Goal: Task Accomplishment & Management: Manage account settings

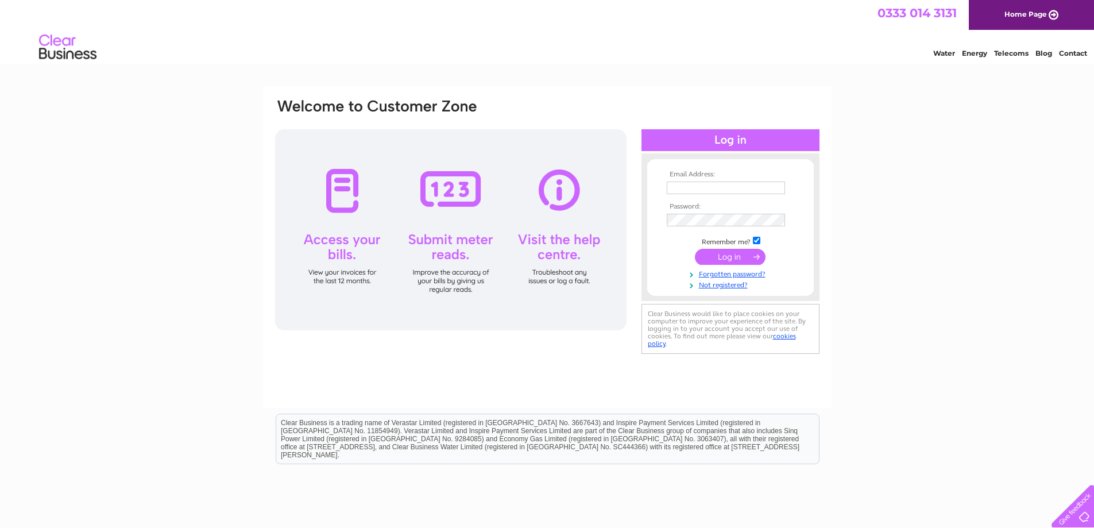
type input "[EMAIL_ADDRESS][DOMAIN_NAME]"
click at [739, 262] on input "submit" at bounding box center [730, 257] width 71 height 16
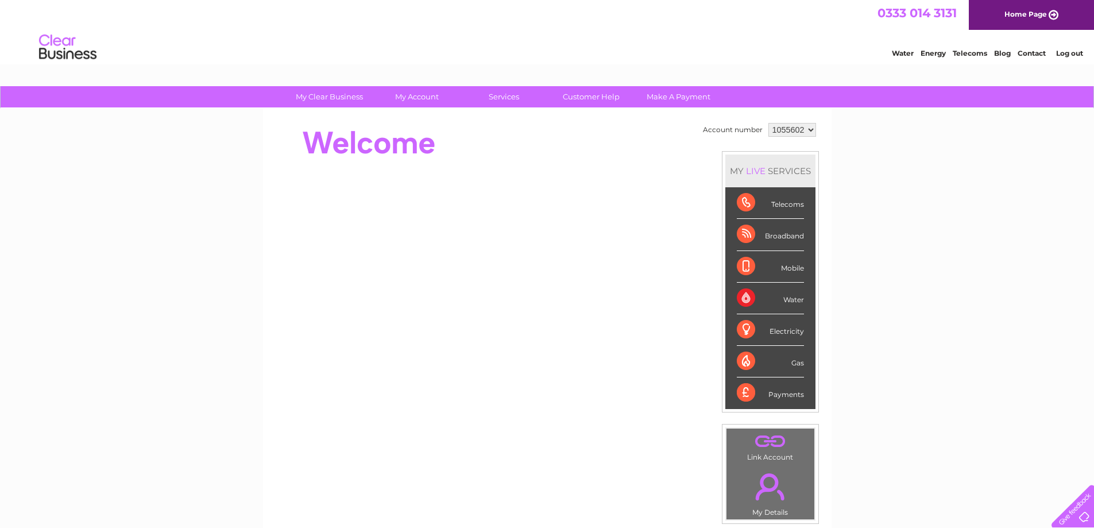
click at [804, 128] on select "1055602 1089979 1089980" at bounding box center [793, 130] width 48 height 14
click at [819, 134] on div "Account number 1055602 1089979 1089980 MY LIVE SERVICES Telecoms Broadband Mobi…" at bounding box center [760, 322] width 121 height 404
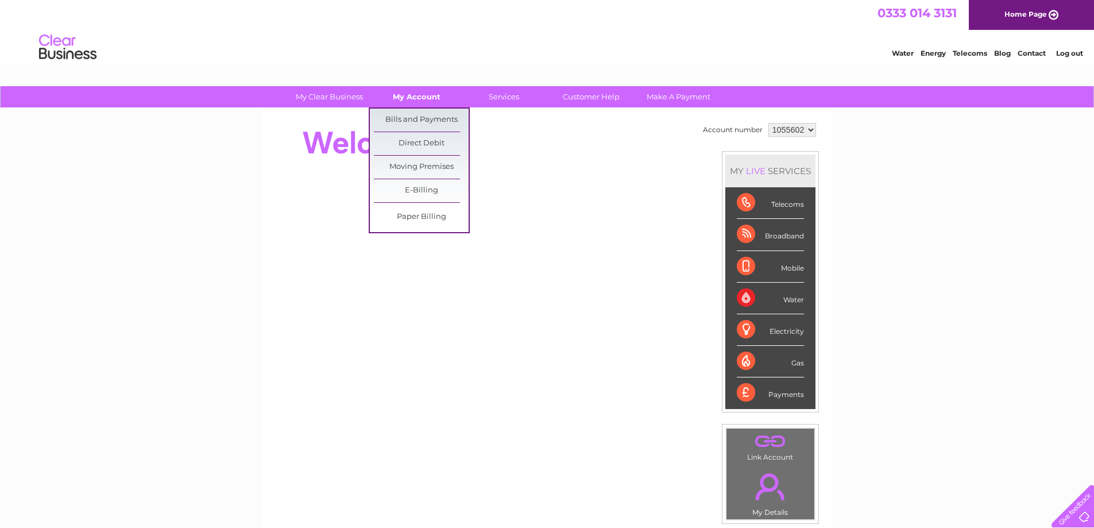
click at [415, 97] on link "My Account" at bounding box center [416, 96] width 95 height 21
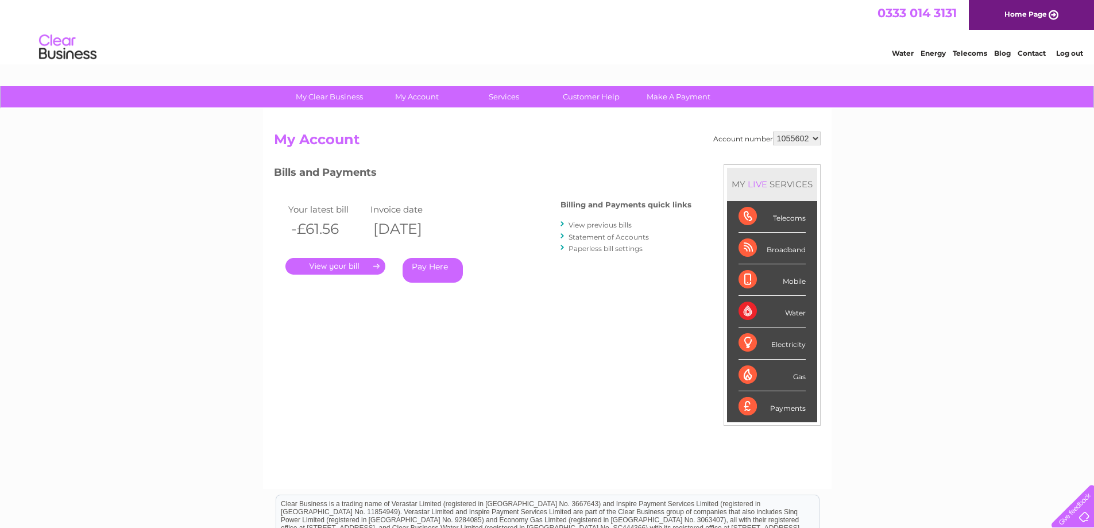
click at [800, 406] on div "Payments" at bounding box center [772, 406] width 67 height 31
click at [754, 407] on div "Payments" at bounding box center [772, 406] width 67 height 31
click at [809, 141] on select "1055602 1089979 1089980" at bounding box center [797, 139] width 48 height 14
select select "1089979"
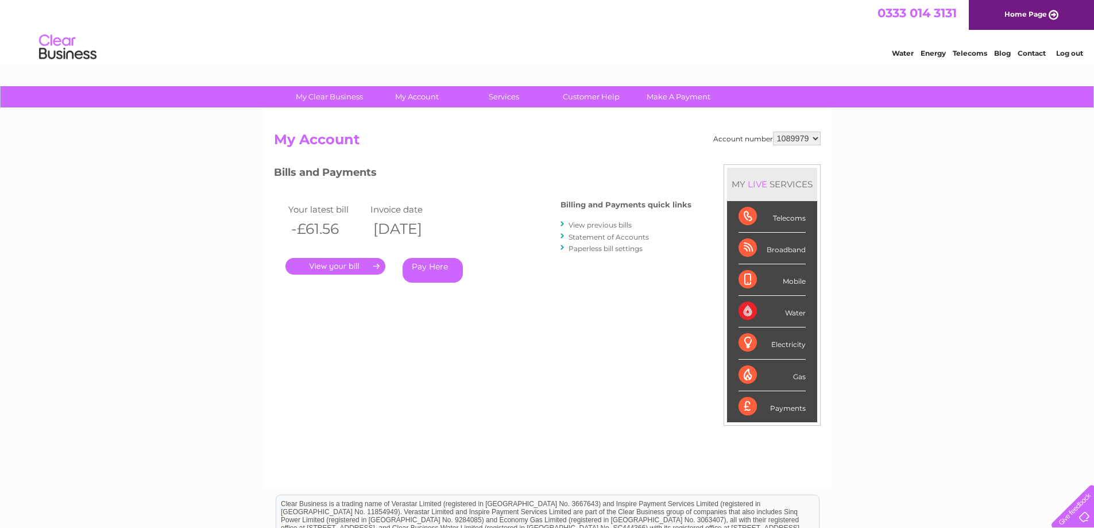
click at [773, 132] on select "1055602 1089979 1089980" at bounding box center [797, 139] width 48 height 14
click at [632, 156] on div "Account number 1055602 1089979 1089980 My Account MY LIVE SERVICES Telecoms Bro…" at bounding box center [547, 305] width 547 height 346
click at [813, 136] on select "1055602 1089979 1089980" at bounding box center [797, 139] width 48 height 14
select select "1089980"
click at [773, 132] on select "1055602 1089979 1089980" at bounding box center [797, 139] width 48 height 14
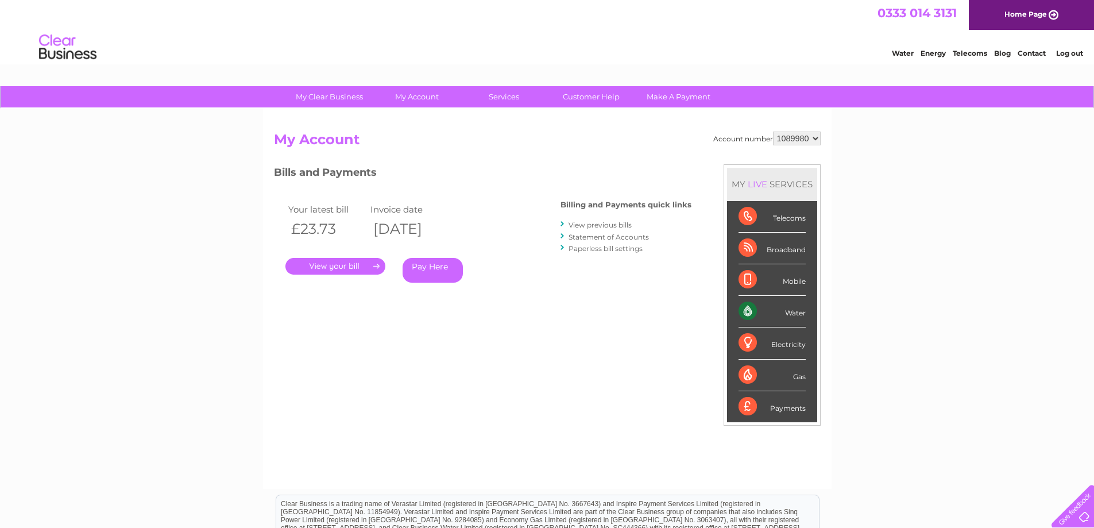
click at [568, 155] on div "Account number 1055602 1089979 1089980 My Account MY LIVE SERVICES Telecoms Bro…" at bounding box center [547, 305] width 547 height 346
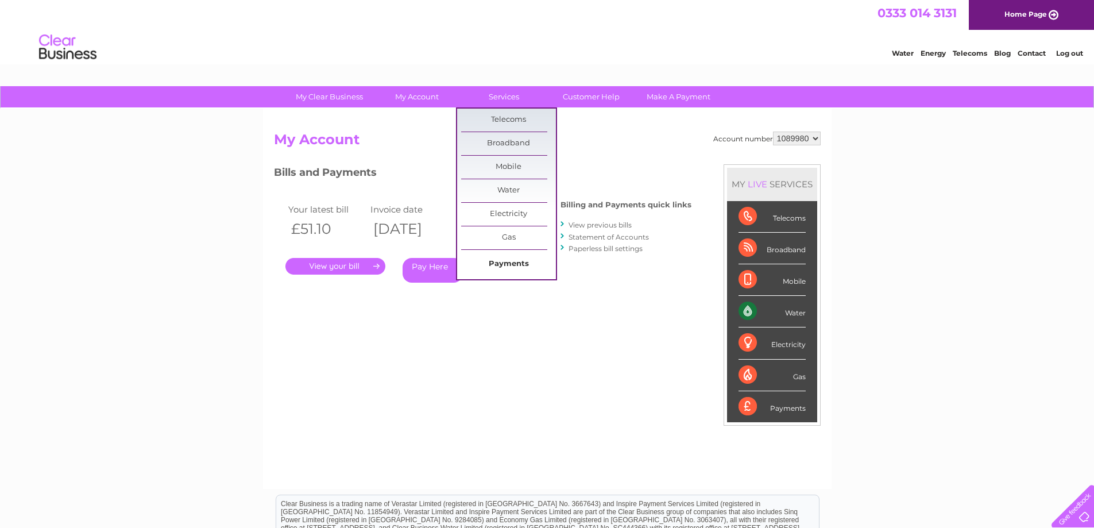
click at [505, 264] on link "Payments" at bounding box center [508, 264] width 95 height 23
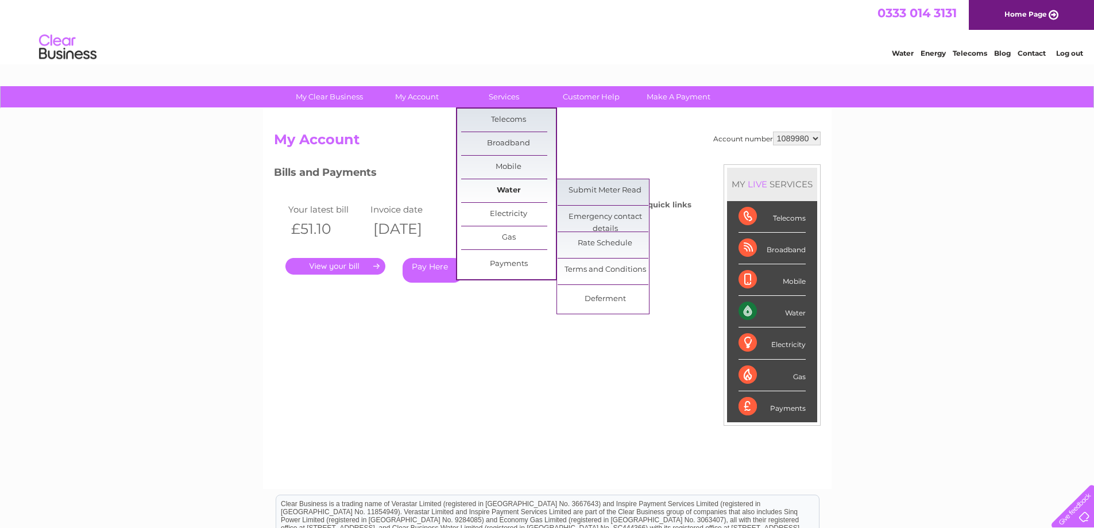
click at [502, 189] on link "Water" at bounding box center [508, 190] width 95 height 23
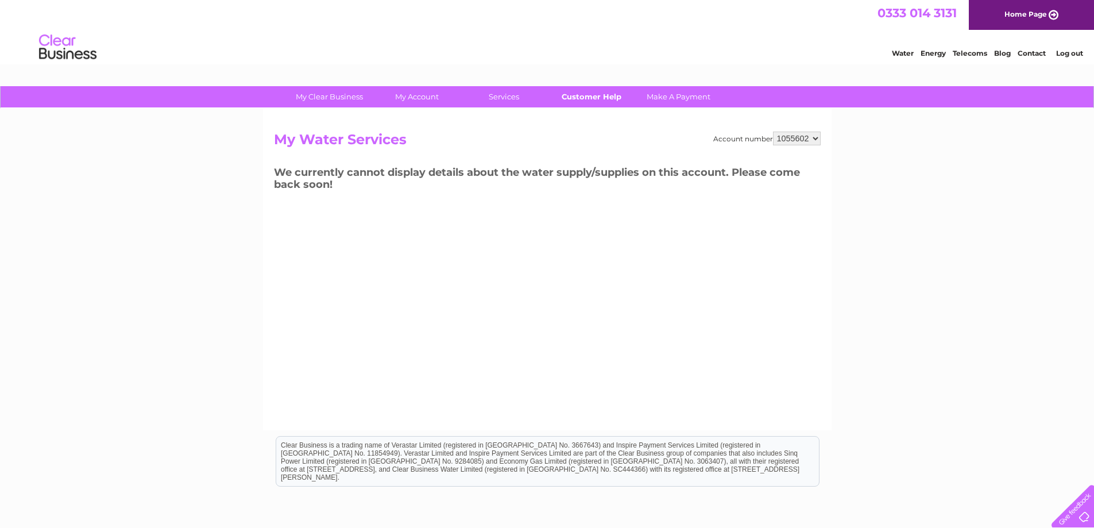
click at [587, 95] on link "Customer Help" at bounding box center [591, 96] width 95 height 21
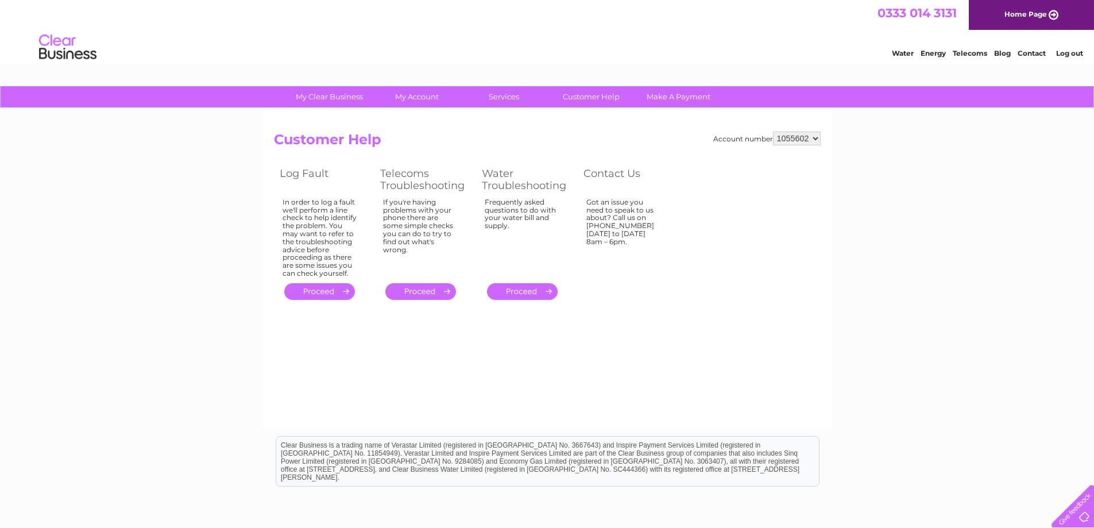
click at [337, 97] on link "My Clear Business" at bounding box center [329, 96] width 95 height 21
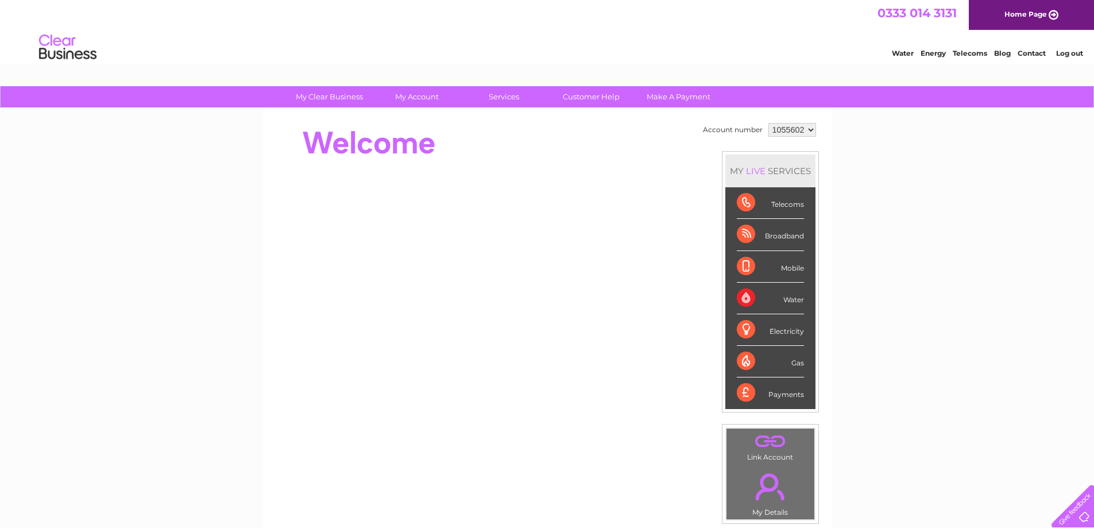
click at [261, 46] on div "Water Energy Telecoms Blog Contact Log out" at bounding box center [547, 48] width 1094 height 37
click at [636, 49] on div "Water Energy Telecoms Blog Contact Log out" at bounding box center [547, 48] width 1094 height 37
click at [706, 38] on div "Water Energy Telecoms Blog Contact Log out" at bounding box center [547, 48] width 1094 height 37
click at [499, 31] on div "Water Energy Telecoms Blog Contact Log out" at bounding box center [547, 48] width 1094 height 37
click at [809, 130] on select "1055602 1089979 1089980" at bounding box center [793, 130] width 48 height 14
